Goal: Task Accomplishment & Management: Manage account settings

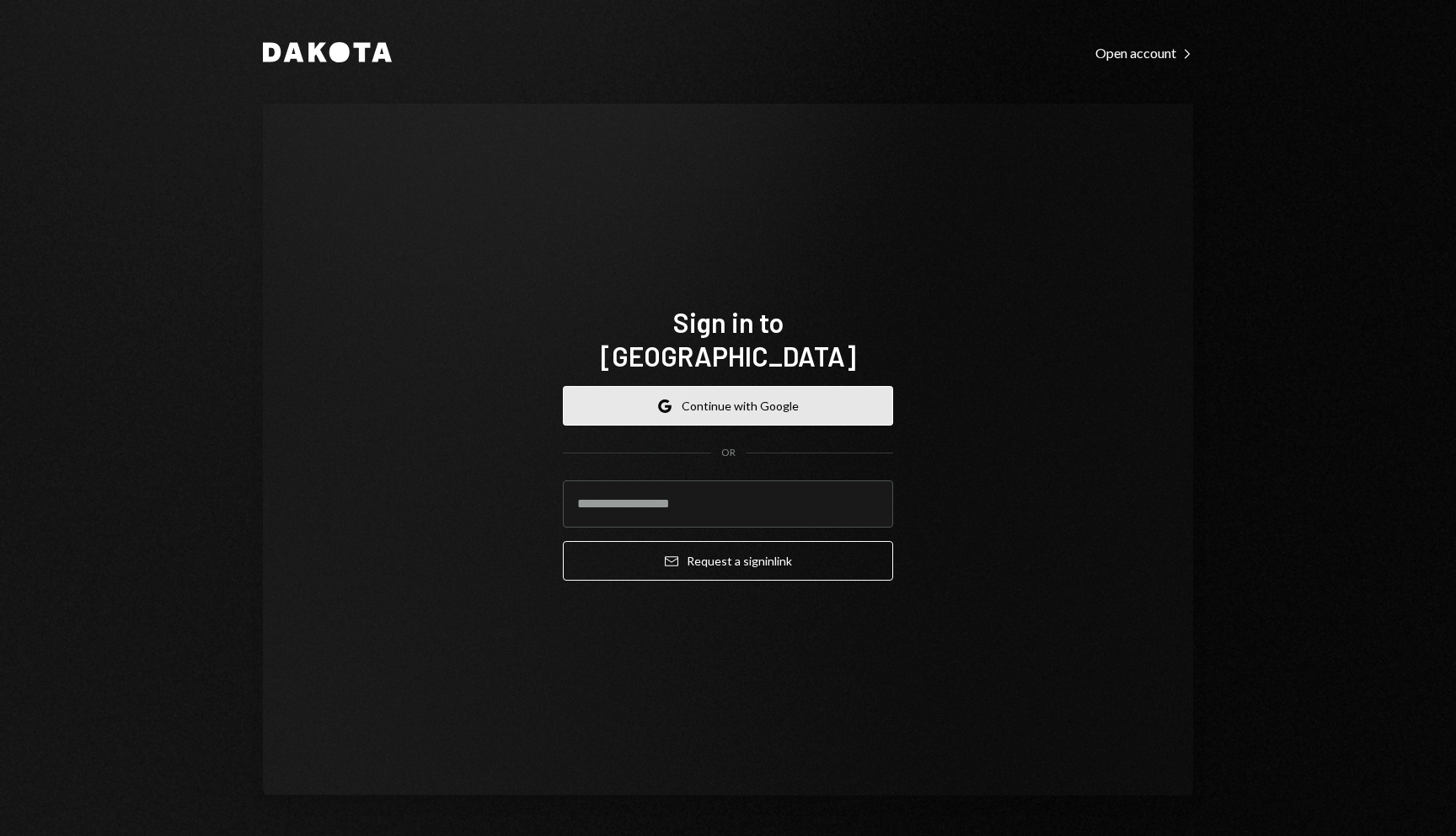
click at [704, 386] on button "Google Continue with Google" at bounding box center [728, 406] width 330 height 39
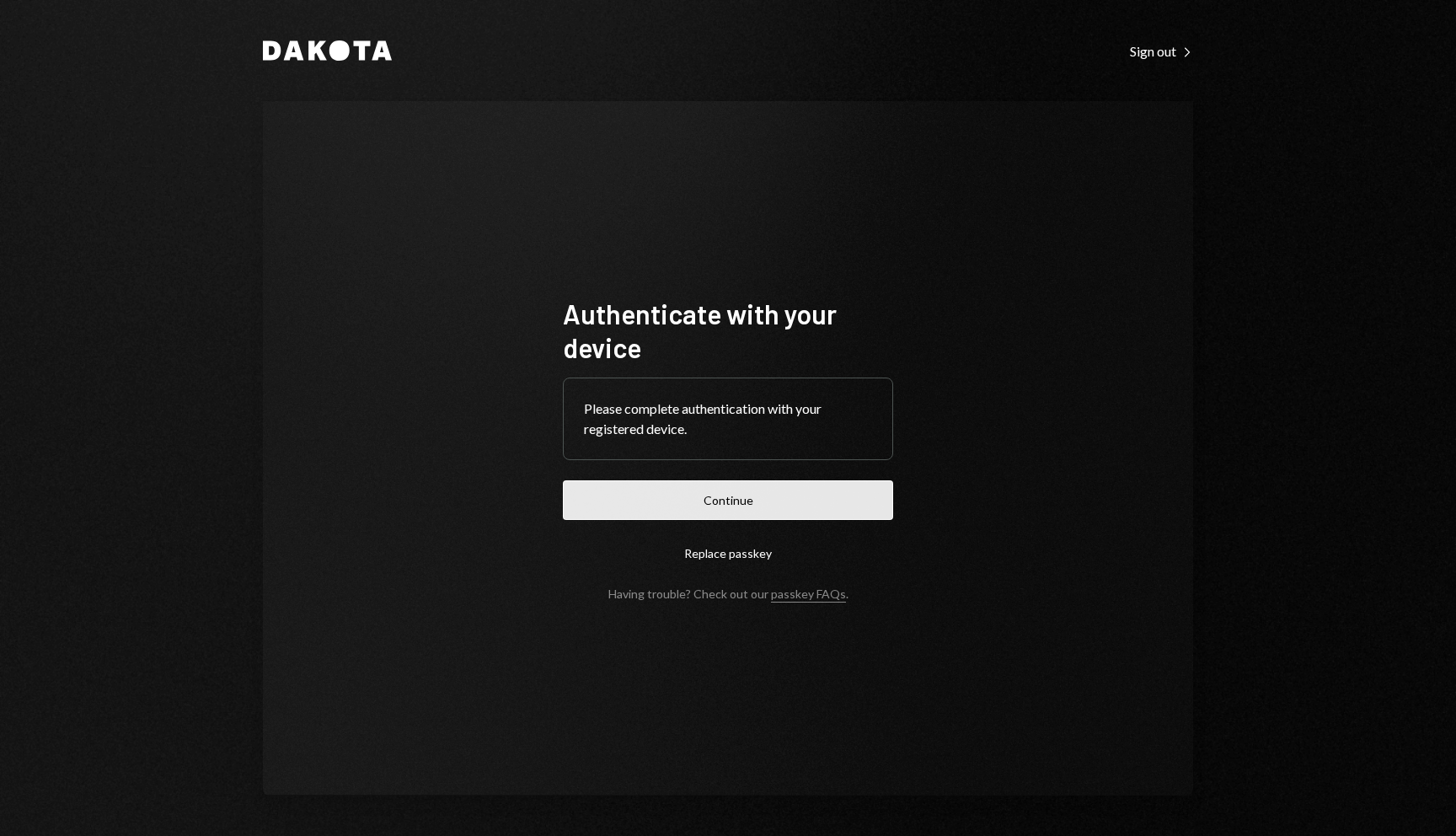
click at [746, 502] on button "Continue" at bounding box center [728, 500] width 330 height 39
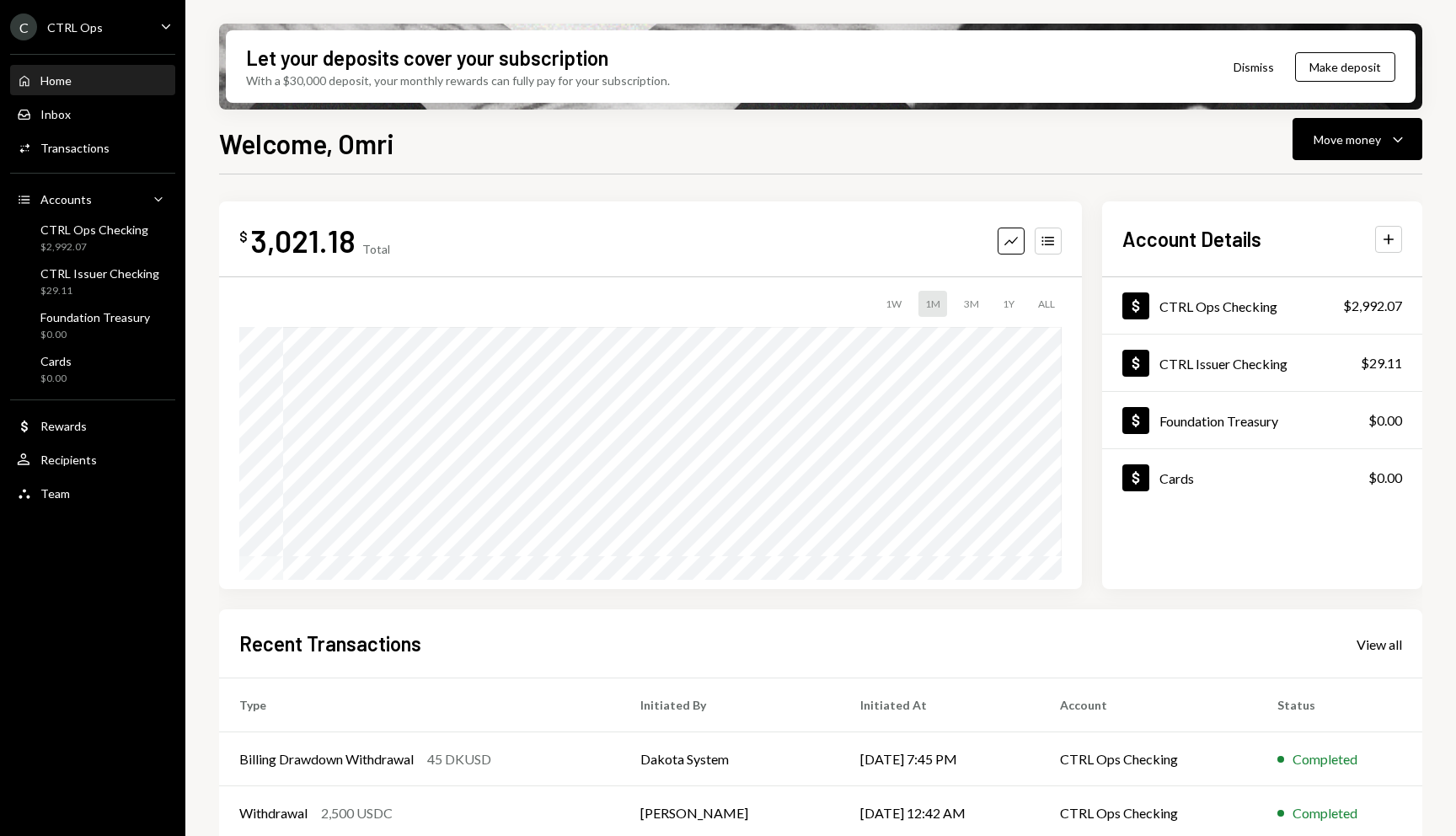
click at [506, 56] on div "Let your deposits cover your subscription" at bounding box center [427, 58] width 363 height 28
click at [561, 68] on div "Let your deposits cover your subscription" at bounding box center [427, 58] width 363 height 28
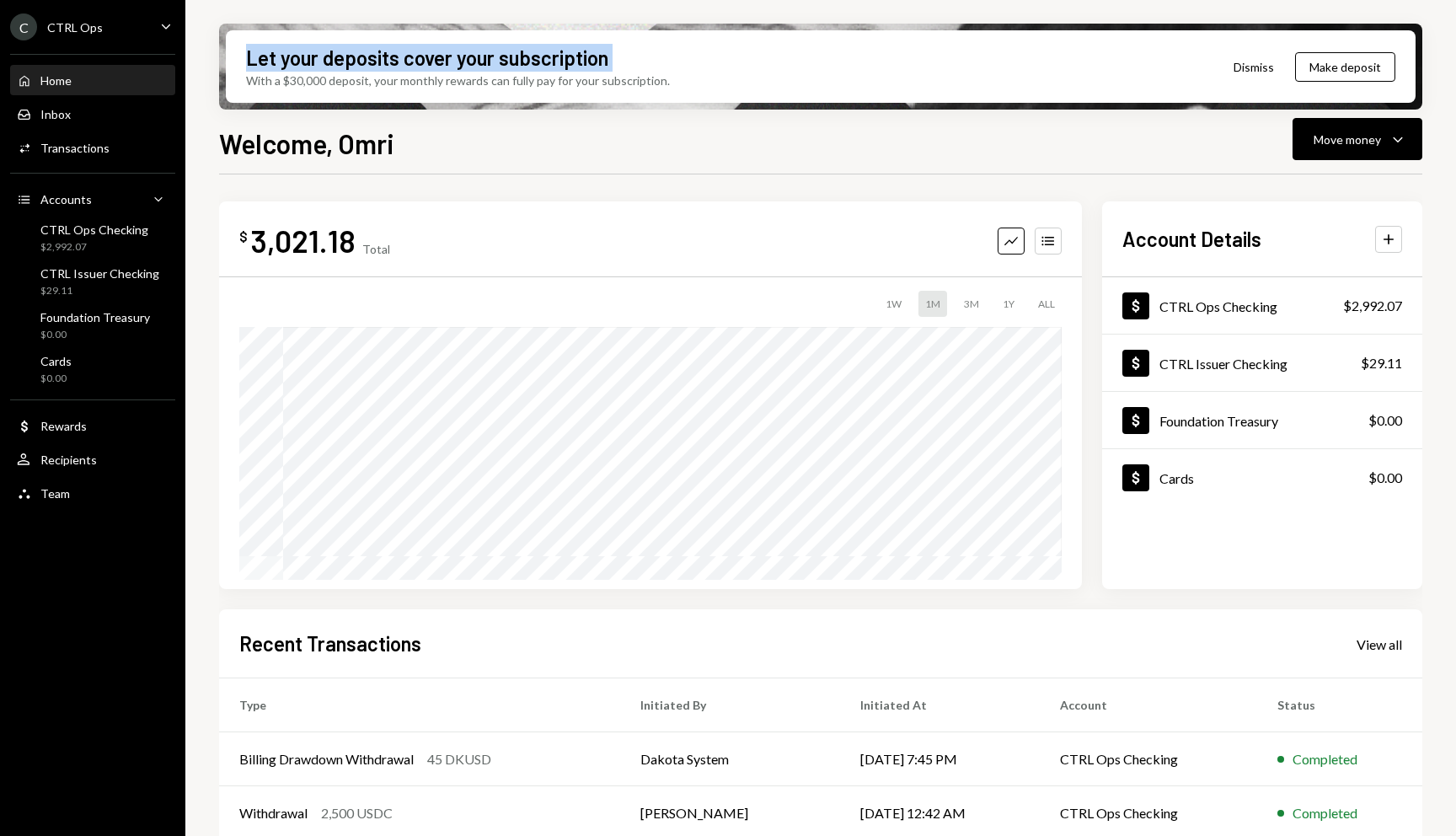
click at [561, 68] on div "Let your deposits cover your subscription" at bounding box center [427, 58] width 363 height 28
click at [569, 85] on div "With a $30,000 deposit, your monthly rewards can fully pay for your subscriptio…" at bounding box center [459, 81] width 424 height 18
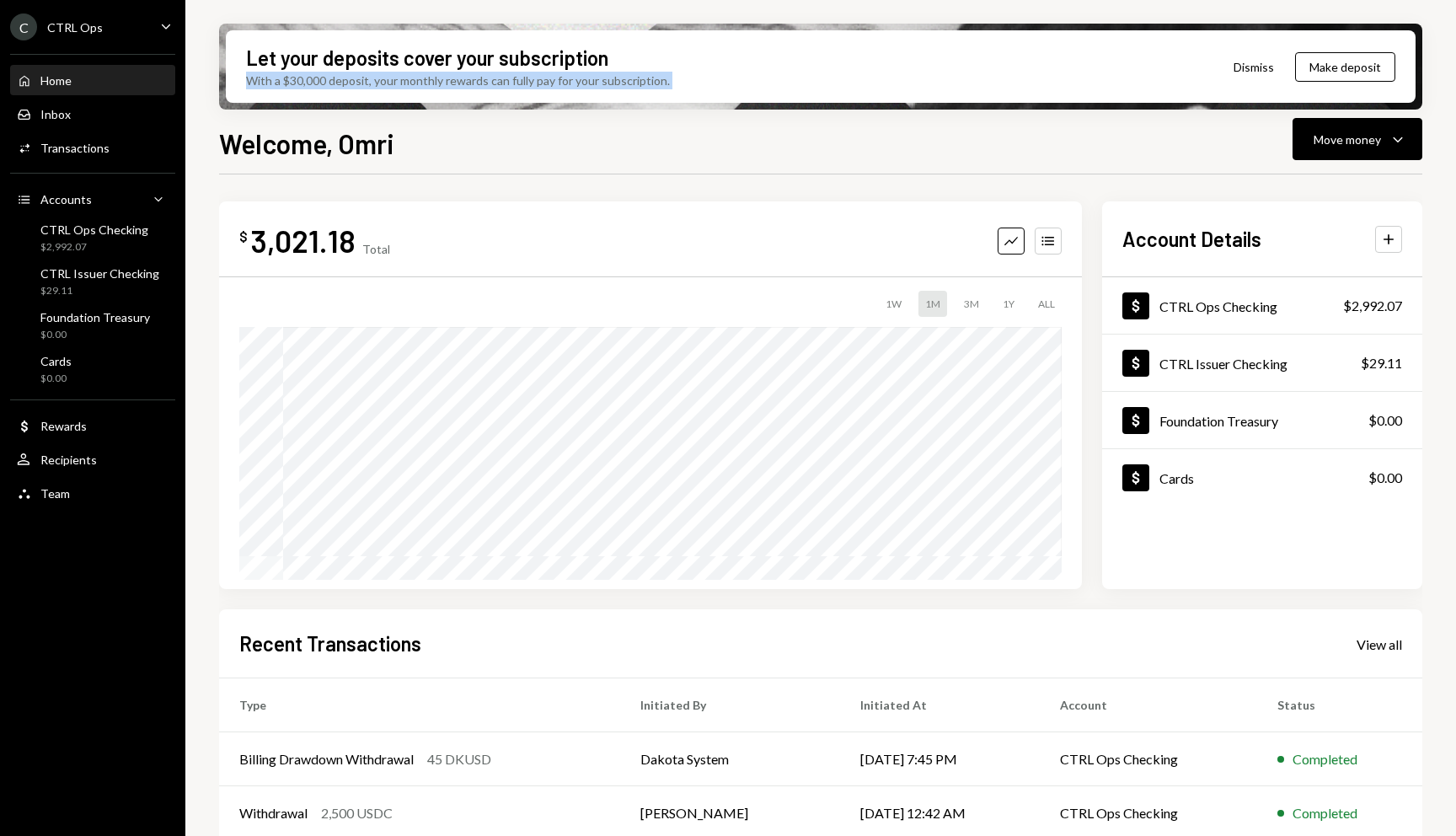
click at [569, 85] on div "With a $30,000 deposit, your monthly rewards can fully pay for your subscriptio…" at bounding box center [459, 81] width 424 height 18
click at [569, 57] on div "Let your deposits cover your subscription" at bounding box center [427, 58] width 363 height 28
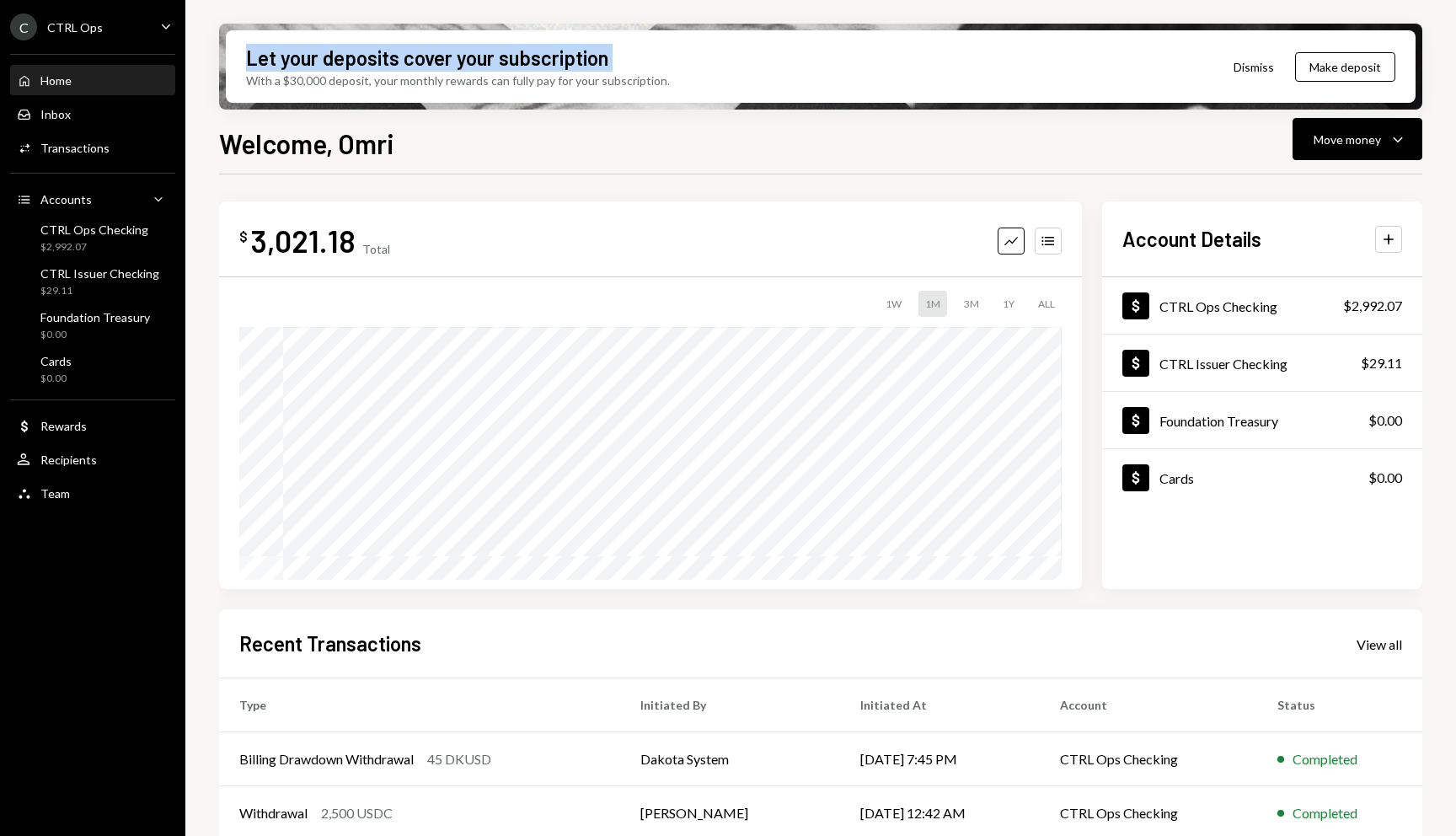
click at [569, 57] on div "Let your deposits cover your subscription" at bounding box center [427, 58] width 363 height 28
click at [620, 80] on div "With a $30,000 deposit, your monthly rewards can fully pay for your subscriptio…" at bounding box center [459, 81] width 424 height 18
click at [915, 167] on div "Welcome, Omri Move money Caret Down $ 3,021.18 Total Graph Accounts 1W 1M 3M 1Y…" at bounding box center [820, 529] width 1204 height 812
